Goal: Transaction & Acquisition: Subscribe to service/newsletter

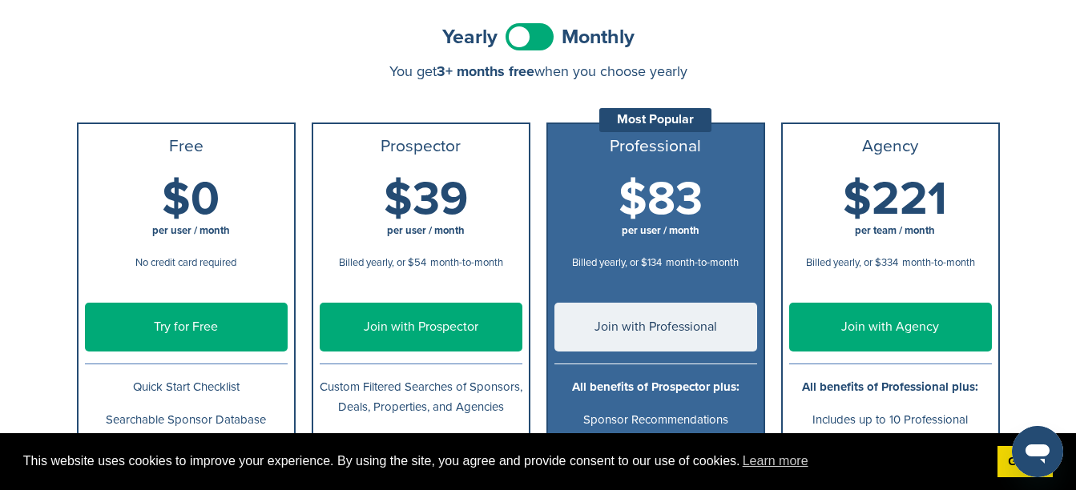
scroll to position [163, 0]
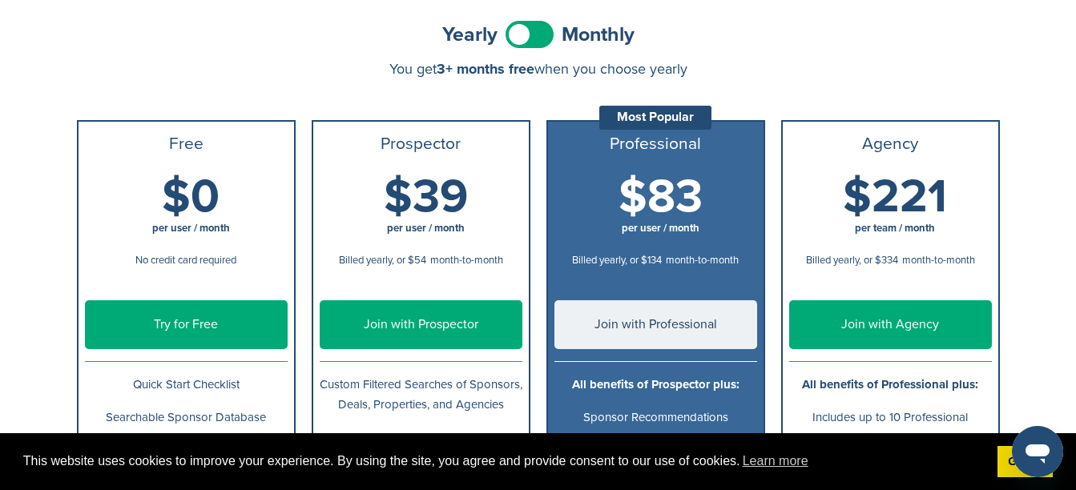
click at [545, 26] on span at bounding box center [529, 34] width 48 height 27
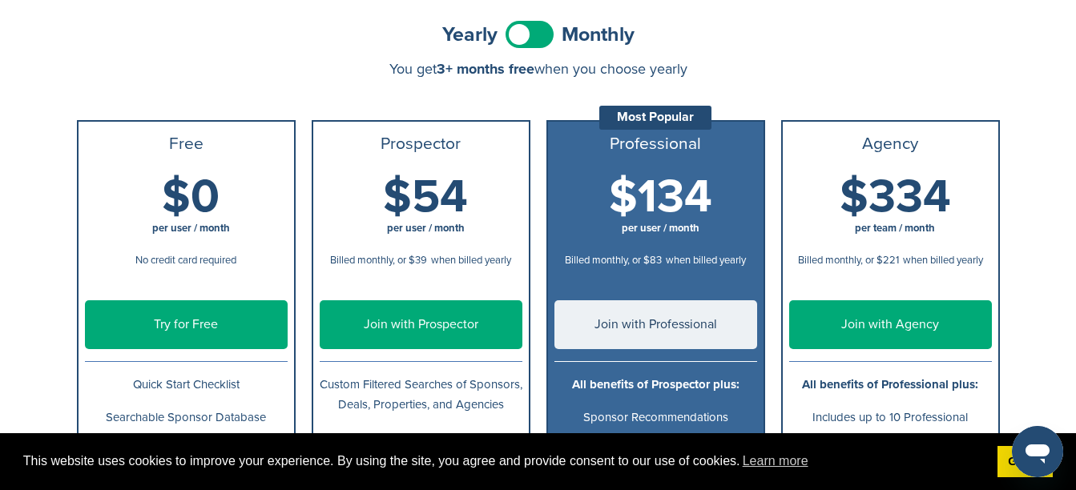
click at [509, 27] on span at bounding box center [529, 34] width 48 height 27
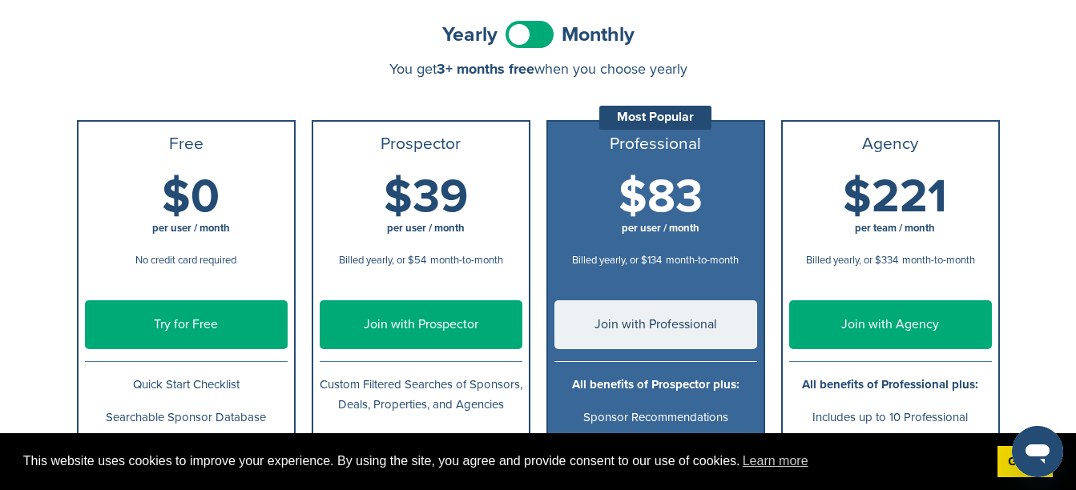
click at [183, 316] on link "Try for Free" at bounding box center [186, 324] width 203 height 49
